Goal: Register for event/course

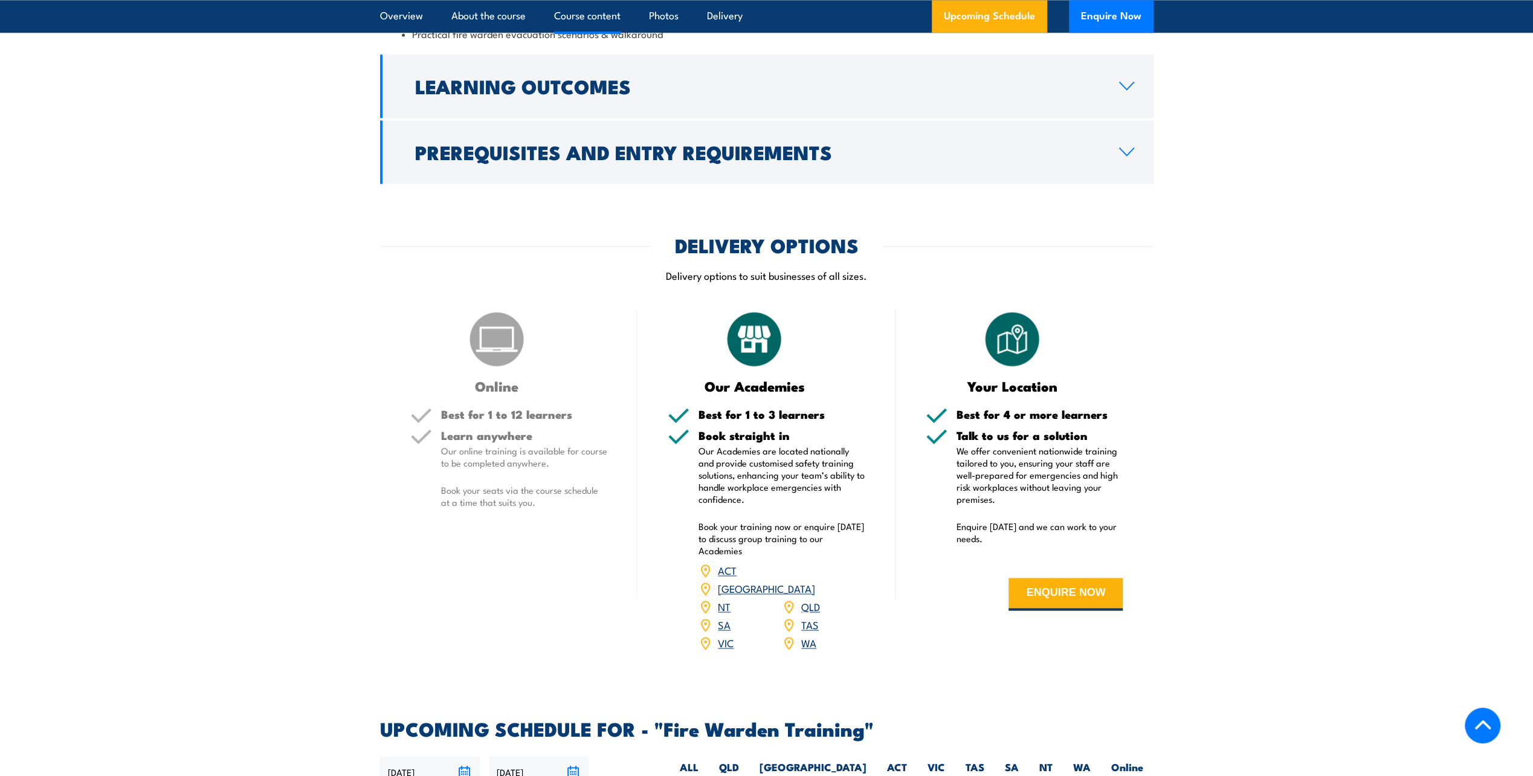
scroll to position [1571, 0]
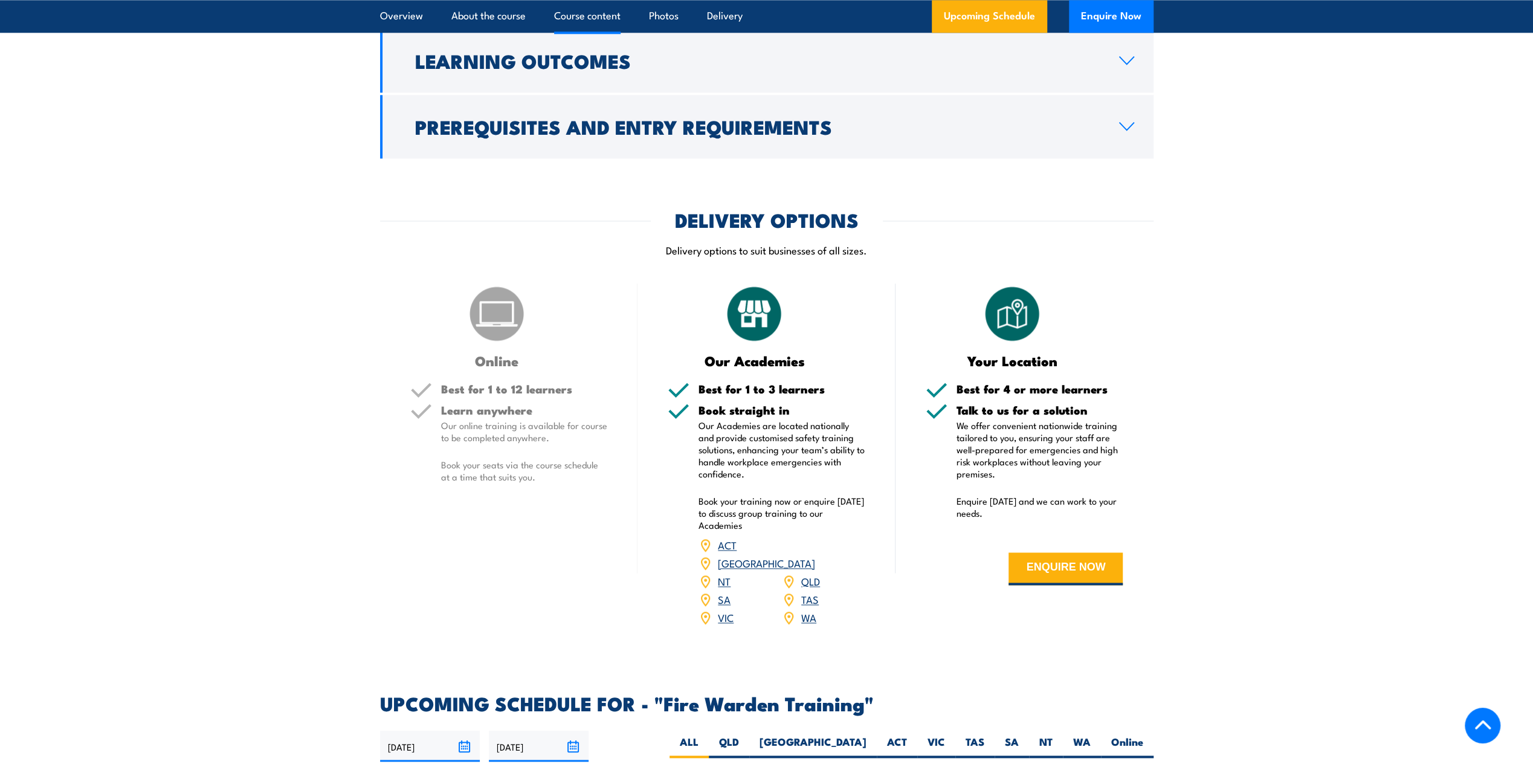
drag, startPoint x: 513, startPoint y: 371, endPoint x: 498, endPoint y: 394, distance: 27.5
click at [513, 371] on div "Online Best for 1 to 12 learners Learn anywhere Our online training is availabl…" at bounding box center [509, 462] width 258 height 358
click at [495, 401] on div "Best for 1 to 12 learners Learn anywhere Our online training is available for c…" at bounding box center [509, 443] width 198 height 120
drag, startPoint x: 495, startPoint y: 402, endPoint x: 494, endPoint y: 429, distance: 27.2
click at [494, 429] on p "Our online training is available for course to be completed anywhere." at bounding box center [524, 431] width 167 height 24
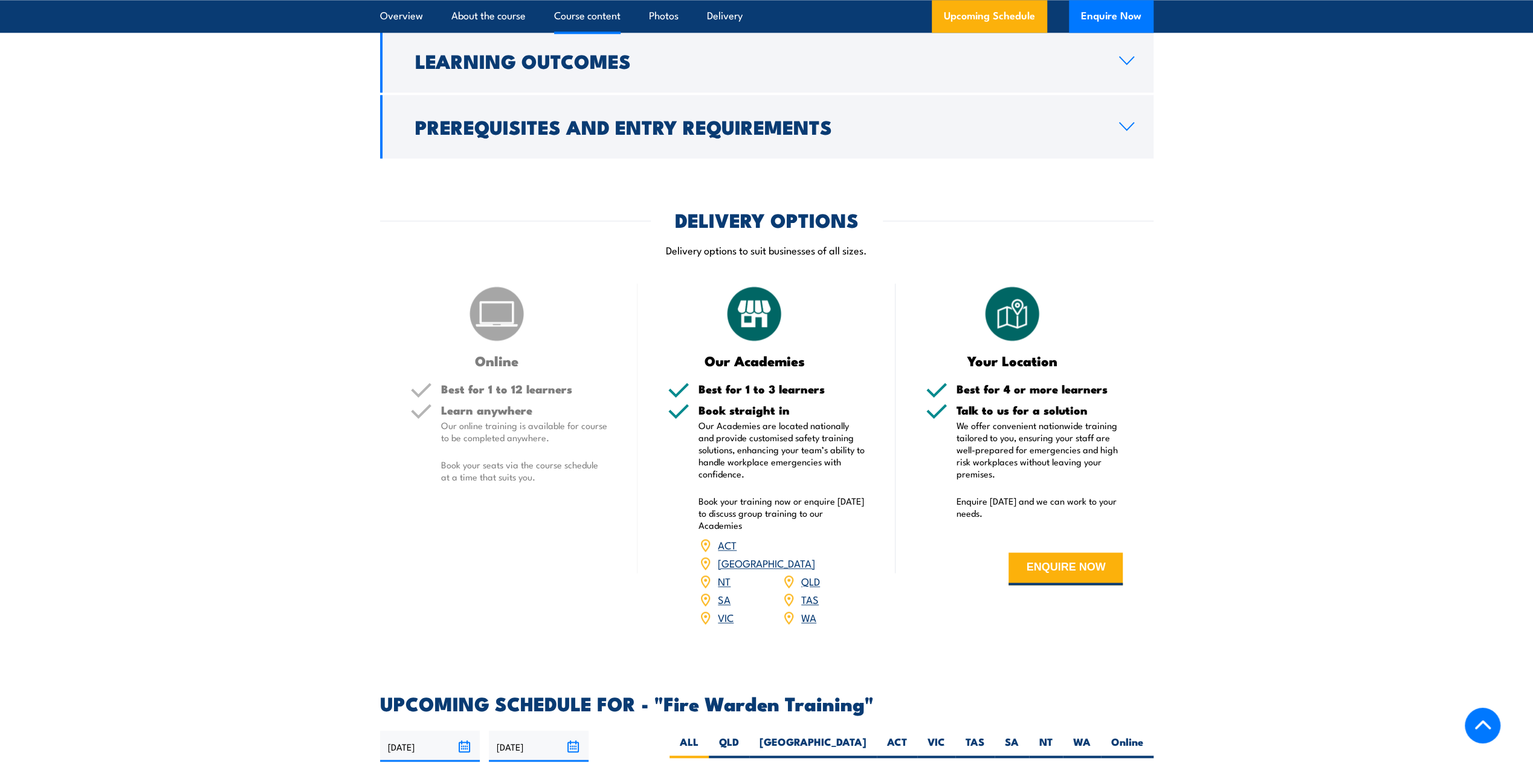
drag, startPoint x: 494, startPoint y: 429, endPoint x: 481, endPoint y: 540, distance: 111.2
click at [495, 526] on div "Online Best for 1 to 12 learners Learn anywhere Our online training is availabl…" at bounding box center [509, 462] width 258 height 358
click at [721, 591] on link "SA" at bounding box center [724, 598] width 13 height 14
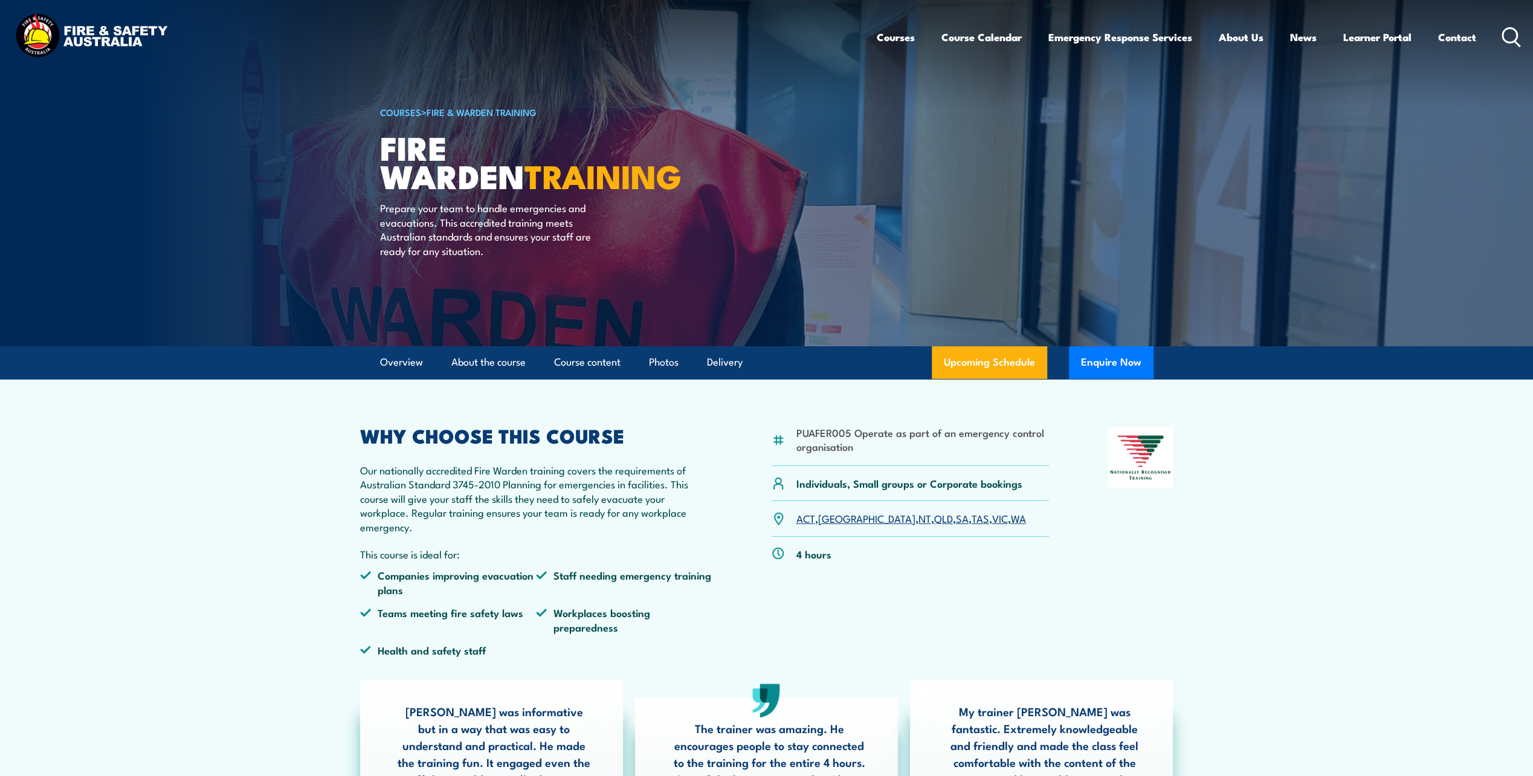
click at [397, 109] on link "COURSES" at bounding box center [400, 111] width 41 height 13
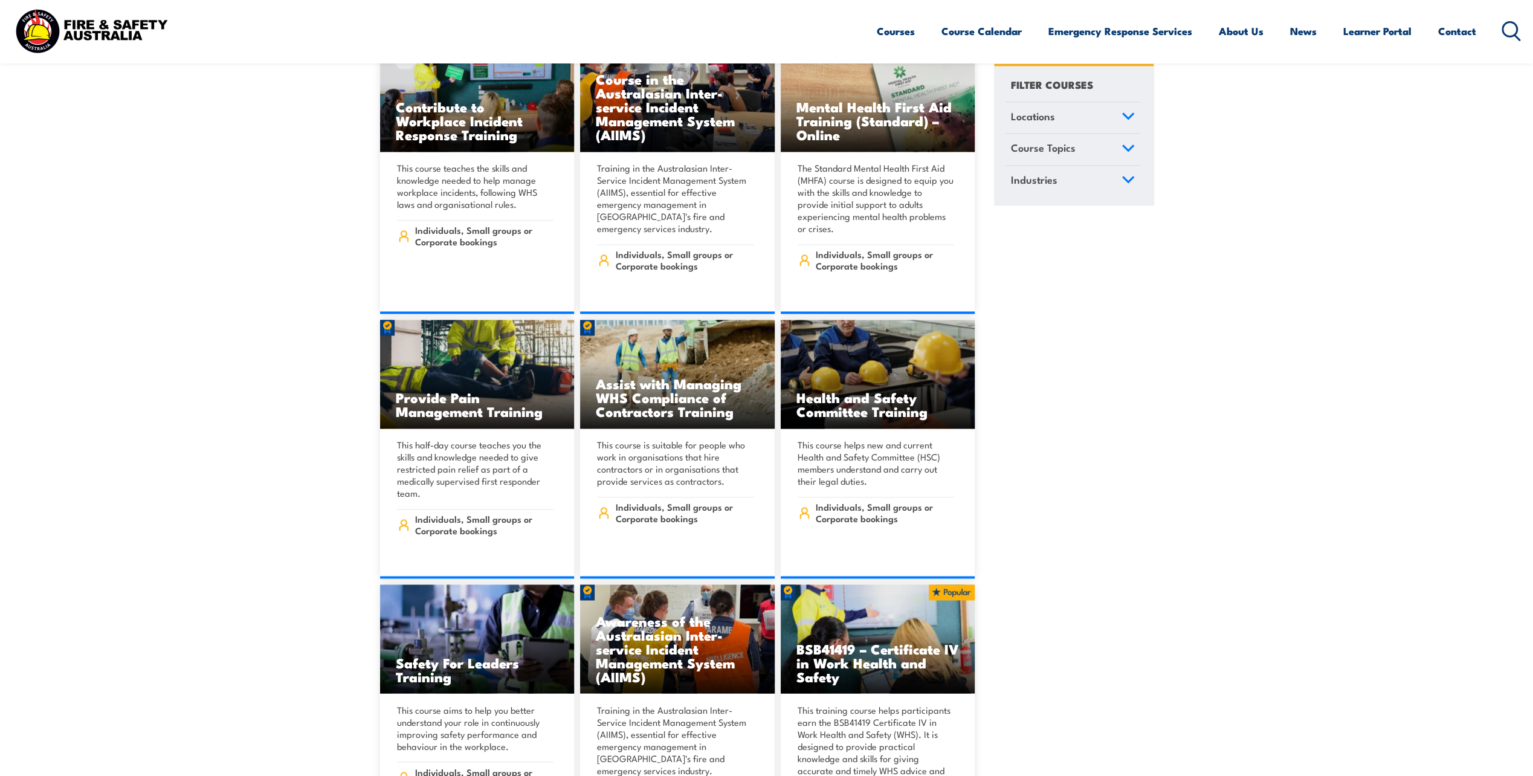
scroll to position [6343, 0]
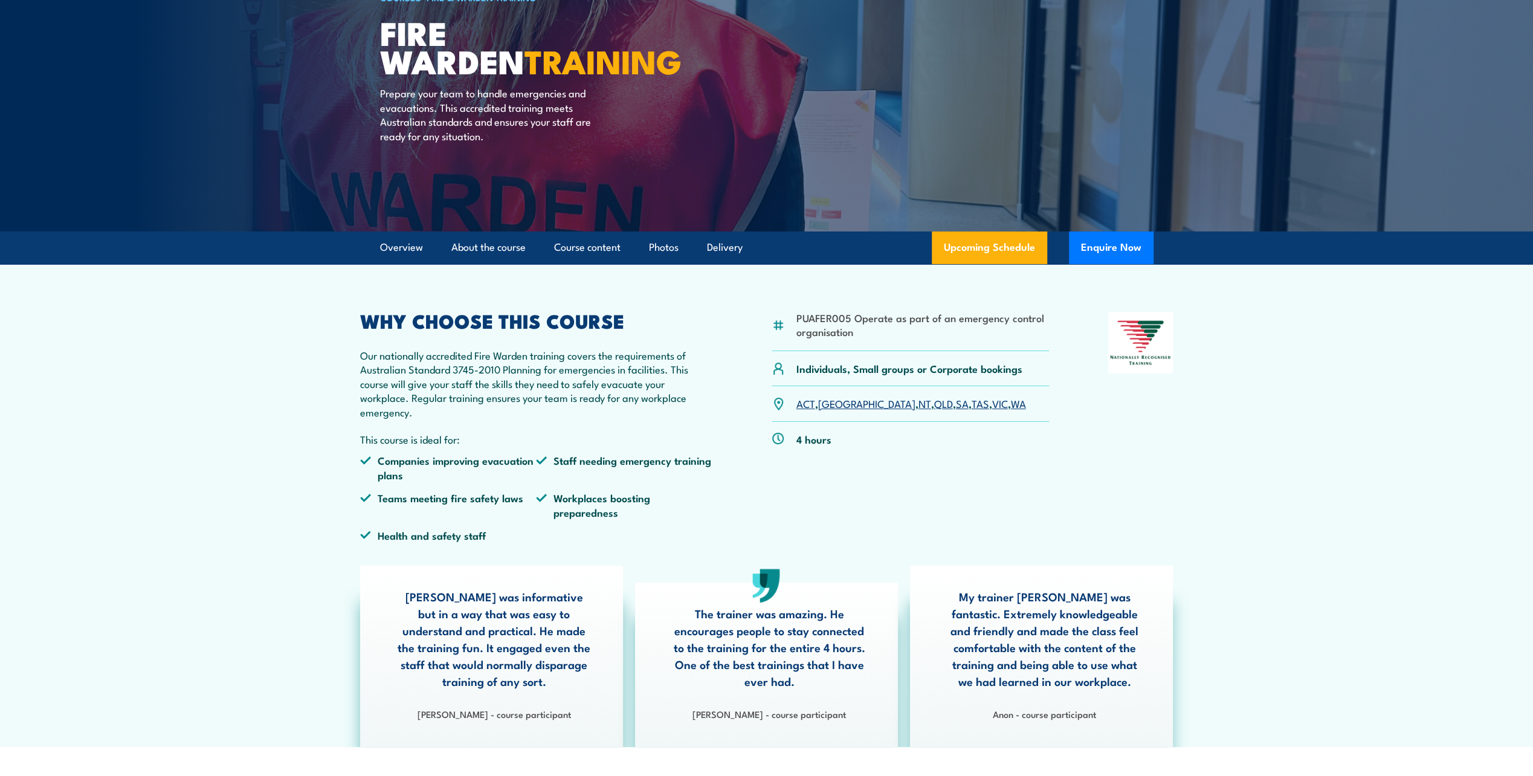
scroll to position [121, 0]
